Goal: Book appointment/travel/reservation

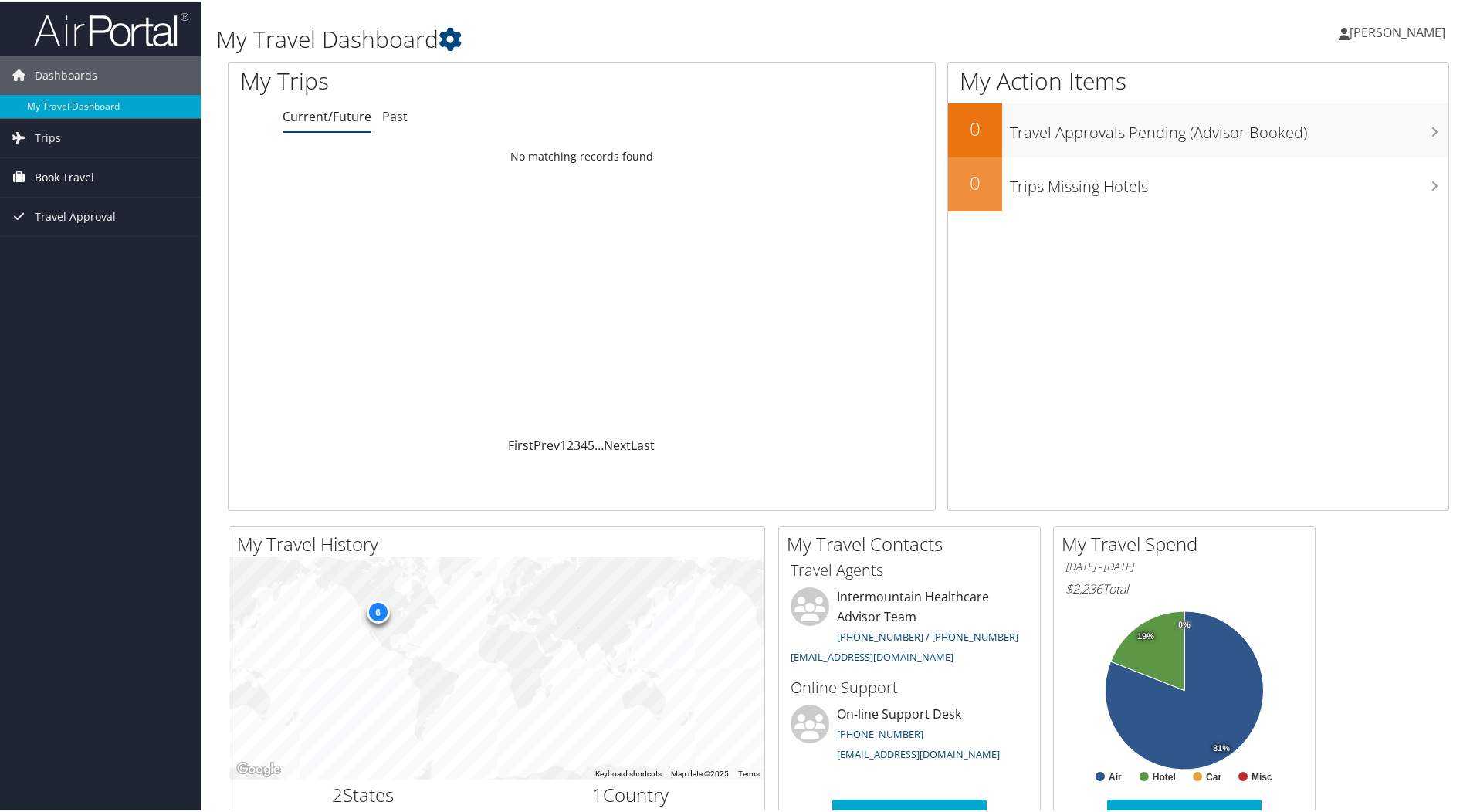
click at [51, 170] on span "Book Travel" at bounding box center [64, 176] width 59 height 38
click at [72, 251] on link "Book/Manage Online Trips" at bounding box center [100, 252] width 200 height 23
click at [55, 176] on span "Book Travel" at bounding box center [64, 176] width 59 height 38
click at [81, 255] on link "Book/Manage Online Trips" at bounding box center [100, 252] width 200 height 23
